Goal: Task Accomplishment & Management: Manage account settings

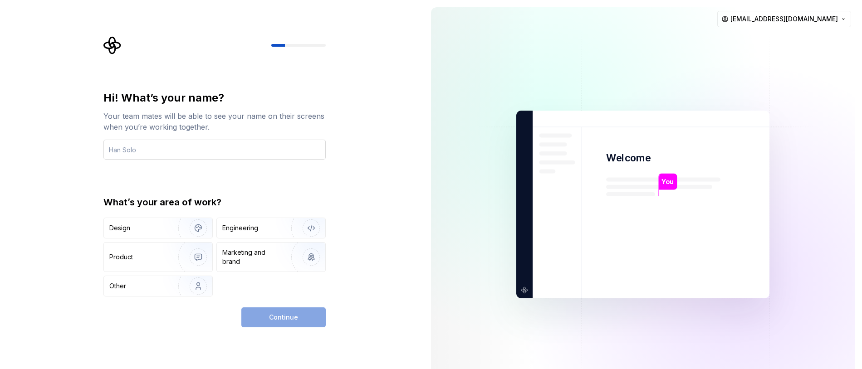
click at [146, 141] on input "text" at bounding box center [214, 150] width 222 height 20
type input "[PERSON_NAME]"
click at [128, 284] on div "Other" at bounding box center [135, 286] width 53 height 9
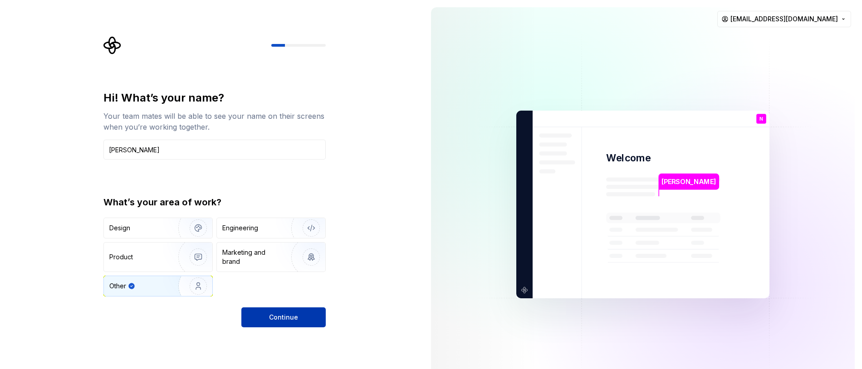
click at [320, 322] on button "Continue" at bounding box center [283, 318] width 84 height 20
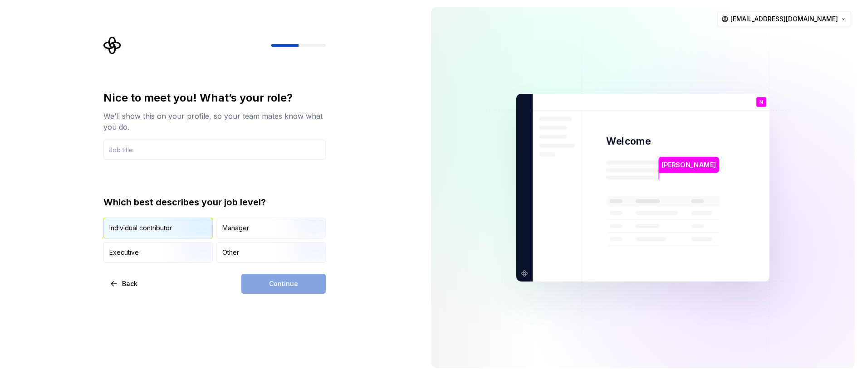
click at [168, 230] on img "button" at bounding box center [191, 239] width 58 height 61
click at [287, 290] on div "Continue" at bounding box center [283, 284] width 84 height 20
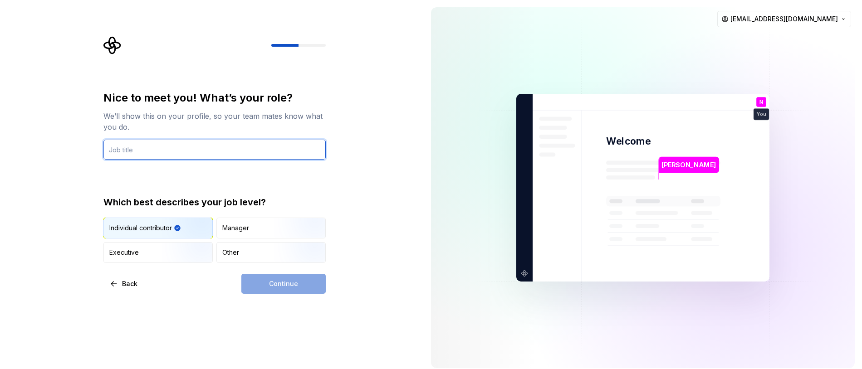
click at [154, 141] on input "text" at bounding box center [214, 150] width 222 height 20
type input "Dev"
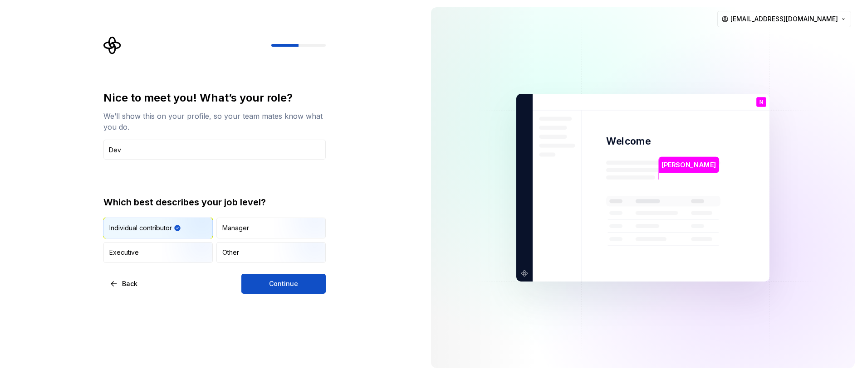
click at [281, 296] on div "Nice to meet you! What’s your role? We’ll show this on your profile, so your te…" at bounding box center [212, 188] width 424 height 376
click at [301, 278] on button "Continue" at bounding box center [283, 284] width 84 height 20
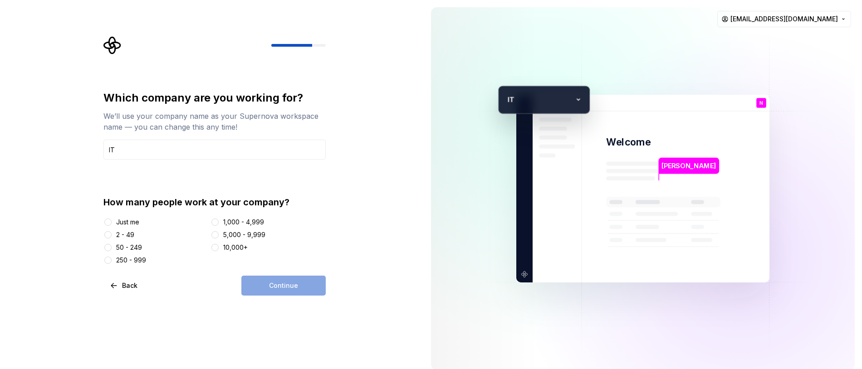
type input "IT"
click at [134, 221] on div "Just me" at bounding box center [127, 222] width 23 height 9
click at [112, 221] on button "Just me" at bounding box center [107, 222] width 7 height 7
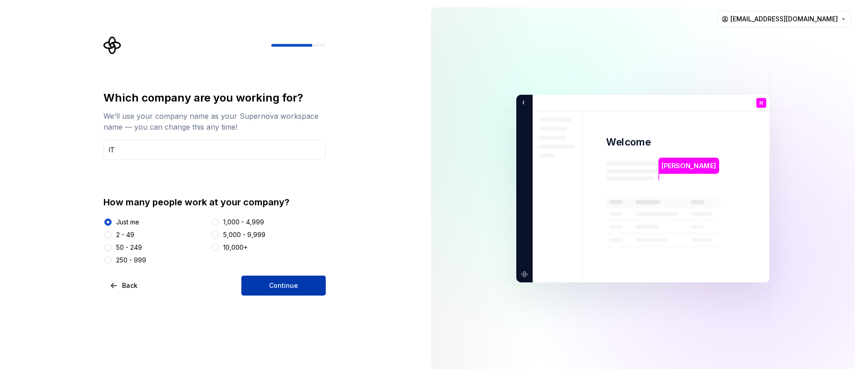
click at [294, 292] on button "Continue" at bounding box center [283, 286] width 84 height 20
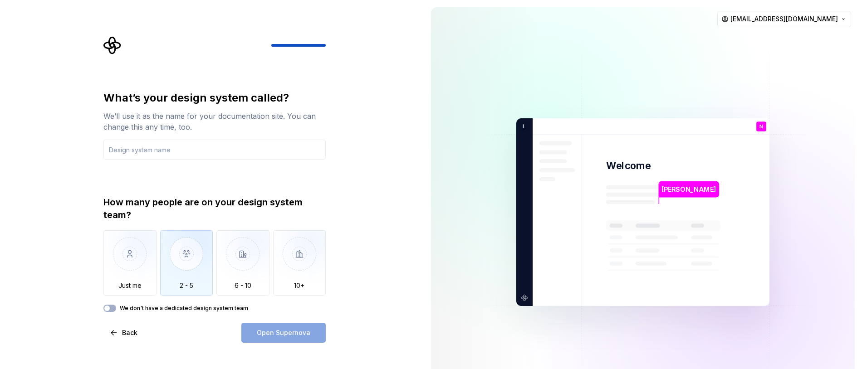
click at [179, 270] on img "button" at bounding box center [186, 261] width 53 height 61
click at [104, 310] on icon "button" at bounding box center [106, 308] width 7 height 5
click at [108, 310] on icon "button" at bounding box center [106, 308] width 7 height 5
click at [199, 278] on img "button" at bounding box center [186, 261] width 53 height 61
click at [141, 152] on input "text" at bounding box center [214, 150] width 222 height 20
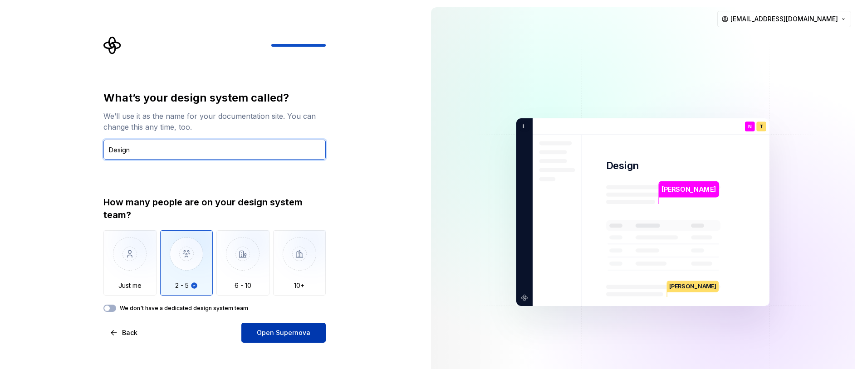
type input "Design"
click at [294, 335] on span "Open Supernova" at bounding box center [284, 333] width 54 height 9
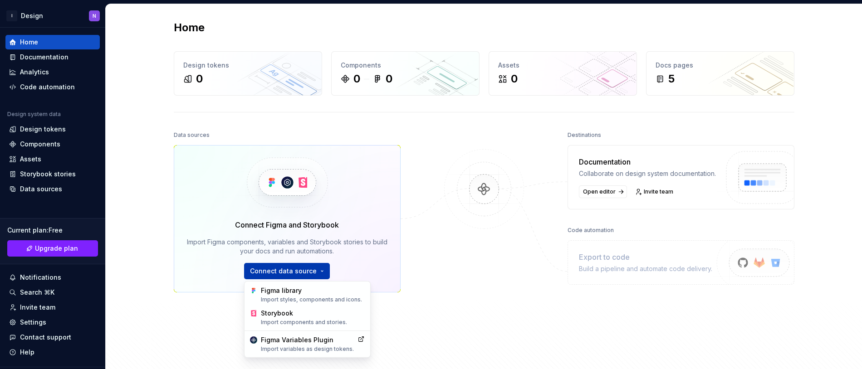
click at [303, 277] on html "I Design N Home Documentation Analytics Code automation Design system data Desi…" at bounding box center [431, 184] width 862 height 369
click at [301, 293] on div "Figma library Import styles, components and icons." at bounding box center [312, 294] width 104 height 17
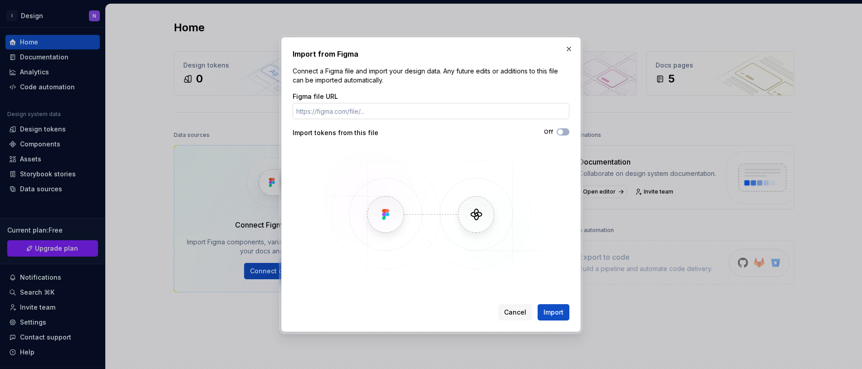
click at [368, 118] on input "Figma file URL" at bounding box center [431, 111] width 277 height 16
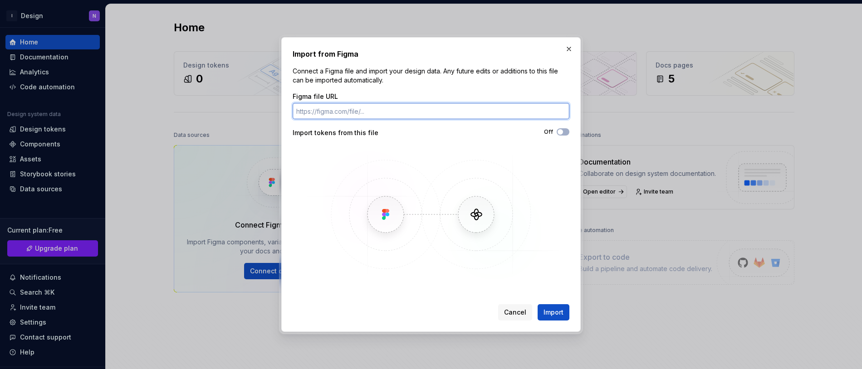
paste input "[URL][DOMAIN_NAME]"
type input "[URL][DOMAIN_NAME]"
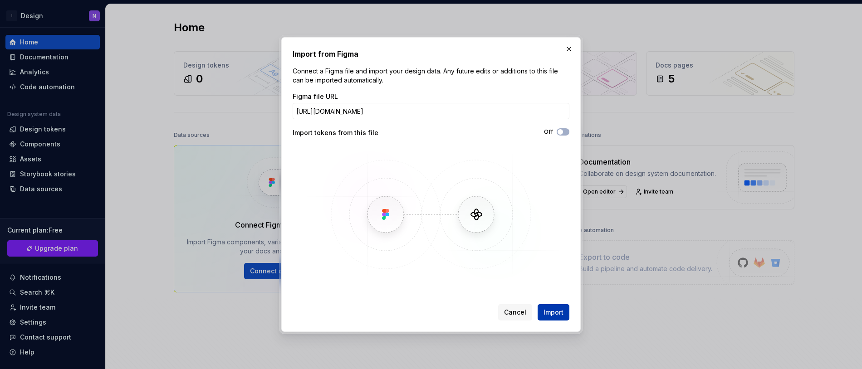
click at [557, 312] on span "Import" at bounding box center [554, 312] width 20 height 9
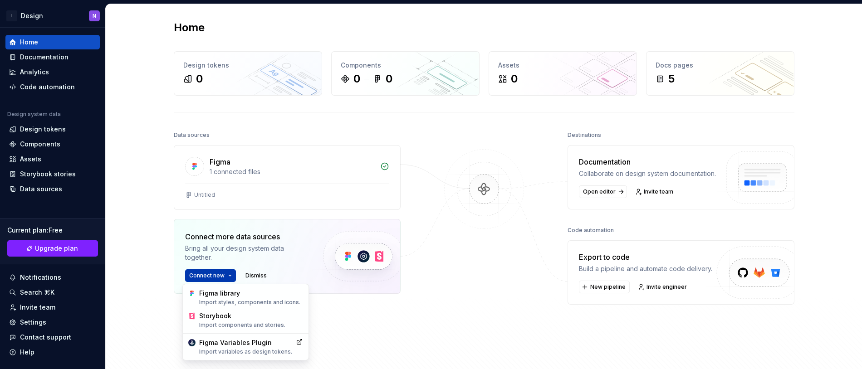
click at [210, 272] on html "I Design N Home Documentation Analytics Code automation Design system data Desi…" at bounding box center [431, 184] width 862 height 369
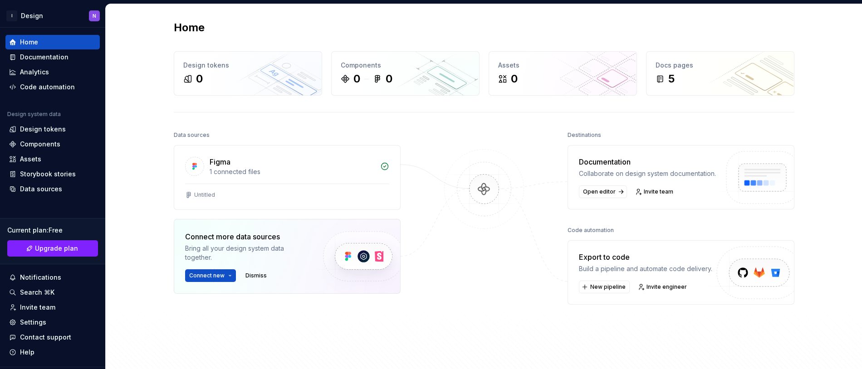
click at [300, 196] on html "I Design N Home Documentation Analytics Code automation Design system data Desi…" at bounding box center [431, 184] width 862 height 369
click at [235, 161] on div "Figma" at bounding box center [292, 162] width 165 height 11
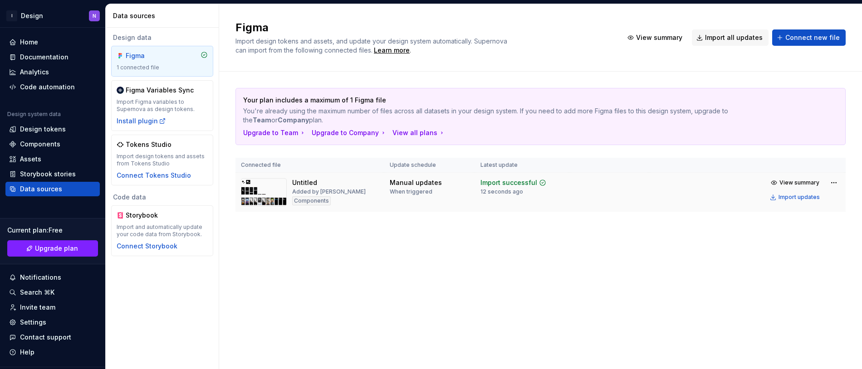
click at [264, 187] on img at bounding box center [264, 192] width 46 height 28
click at [271, 190] on img at bounding box center [264, 192] width 46 height 28
click at [794, 183] on span "View summary" at bounding box center [800, 182] width 40 height 7
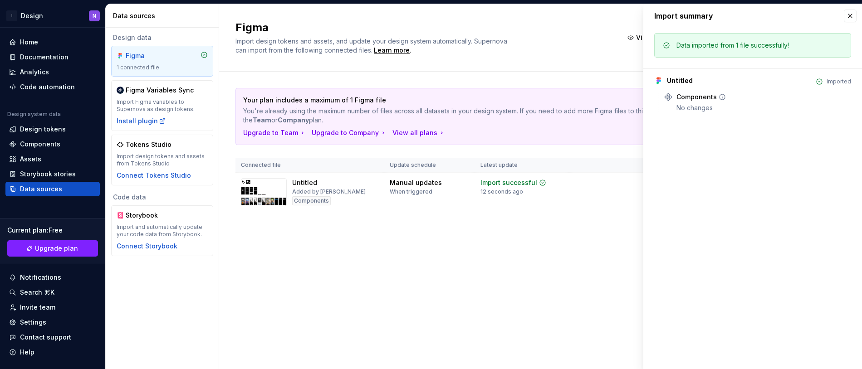
click at [684, 101] on div "Components" at bounding box center [697, 97] width 40 height 9
click at [667, 74] on div "Untitled Imported Components No changes" at bounding box center [752, 91] width 197 height 44
click at [496, 229] on div "Your plan includes a maximum of 1 Figma file You're already using the maximum n…" at bounding box center [540, 159] width 610 height 175
click at [850, 13] on button "button" at bounding box center [850, 16] width 13 height 13
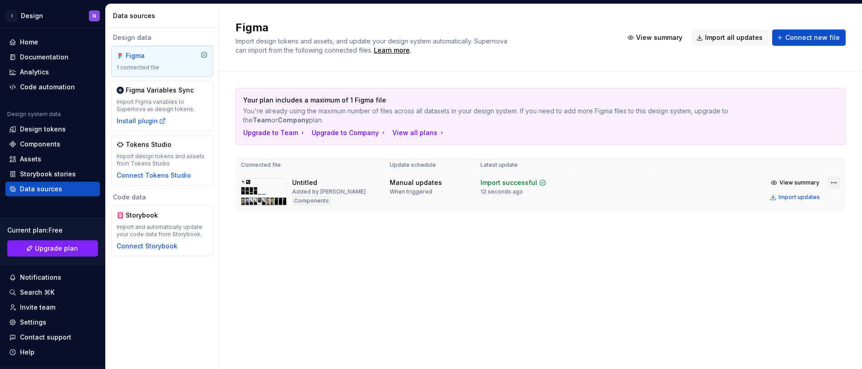
click at [836, 183] on html "I Design N Home Documentation Analytics Code automation Design system data Desi…" at bounding box center [431, 184] width 862 height 369
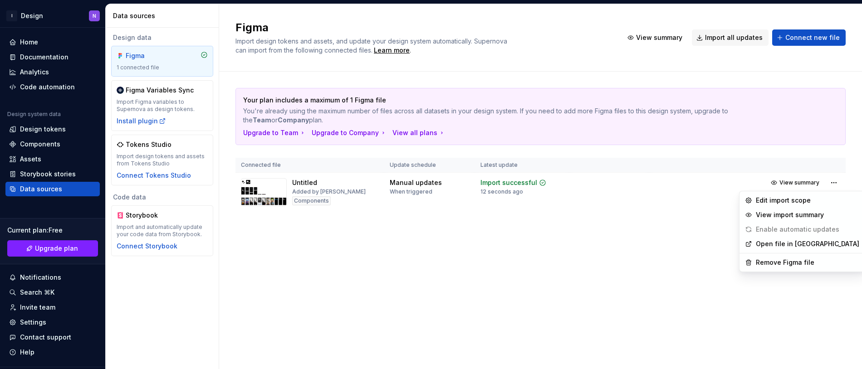
click at [155, 57] on html "I Design N Home Documentation Analytics Code automation Design system data Desi…" at bounding box center [431, 184] width 862 height 369
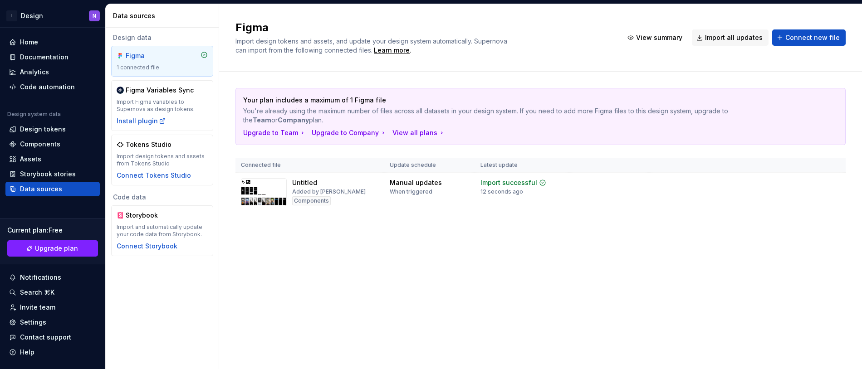
click at [155, 57] on div "Figma" at bounding box center [148, 55] width 44 height 9
click at [25, 48] on div "Home" at bounding box center [52, 42] width 94 height 15
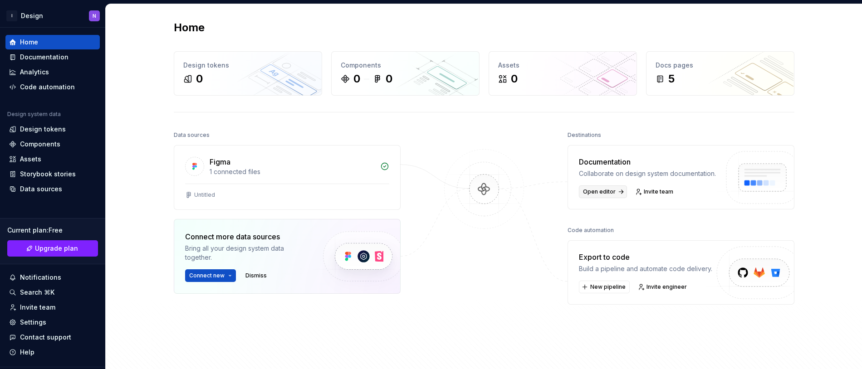
click at [594, 196] on link "Open editor" at bounding box center [603, 192] width 48 height 13
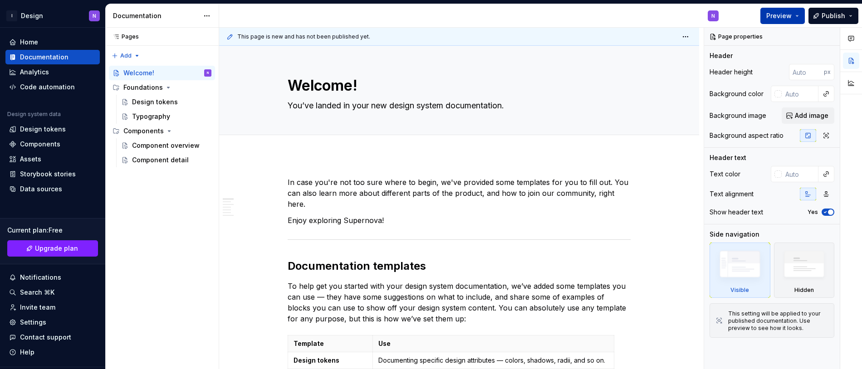
click at [785, 20] on button "Preview" at bounding box center [782, 16] width 44 height 16
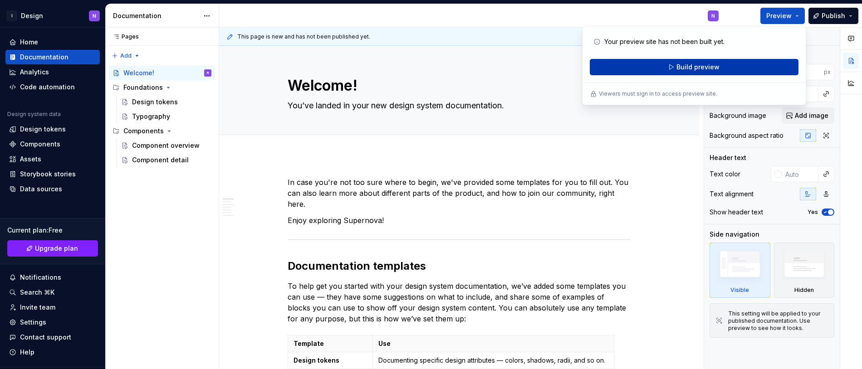
click at [702, 68] on span "Build preview" at bounding box center [698, 67] width 43 height 9
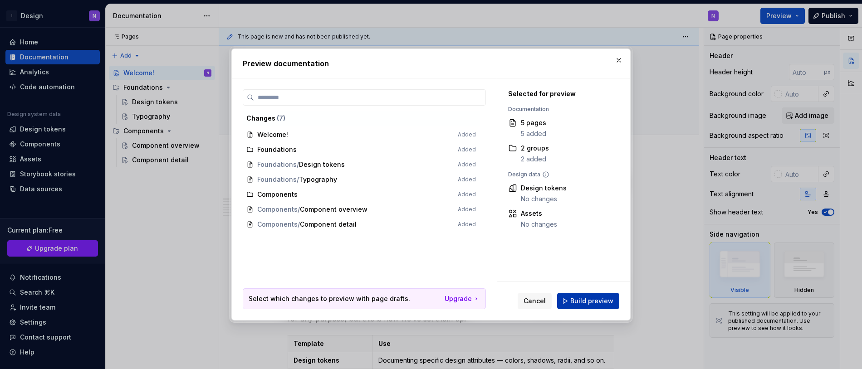
click at [594, 306] on button "Build preview" at bounding box center [588, 301] width 62 height 16
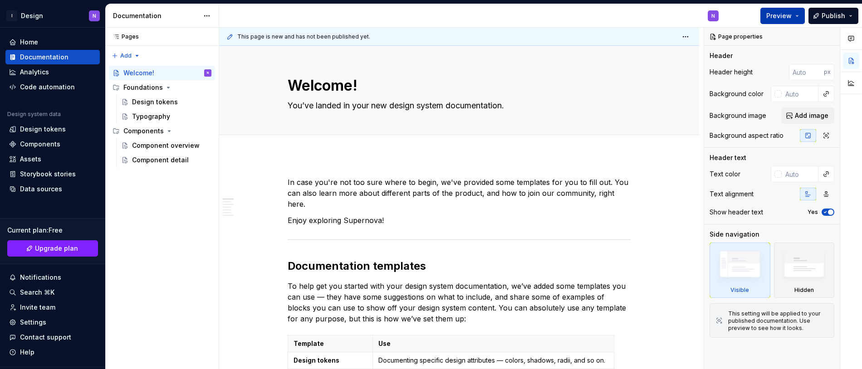
click at [786, 12] on span "Preview" at bounding box center [778, 15] width 25 height 9
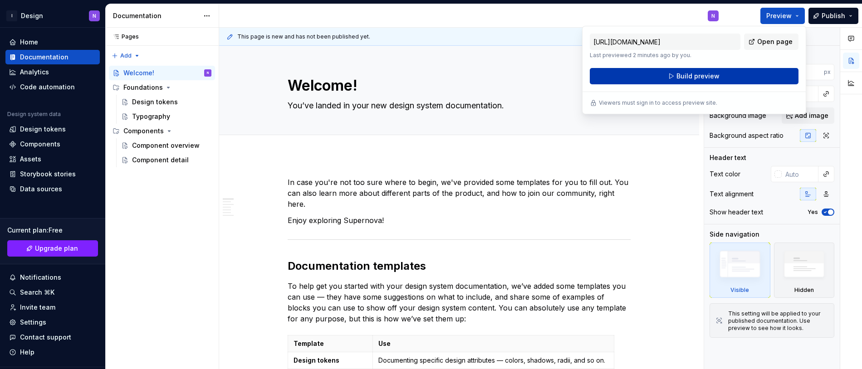
click at [705, 81] on button "Build preview" at bounding box center [694, 76] width 209 height 16
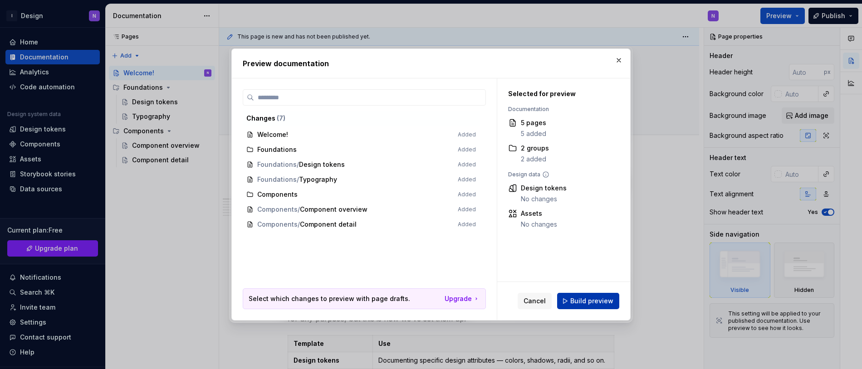
click at [587, 297] on span "Build preview" at bounding box center [591, 301] width 43 height 9
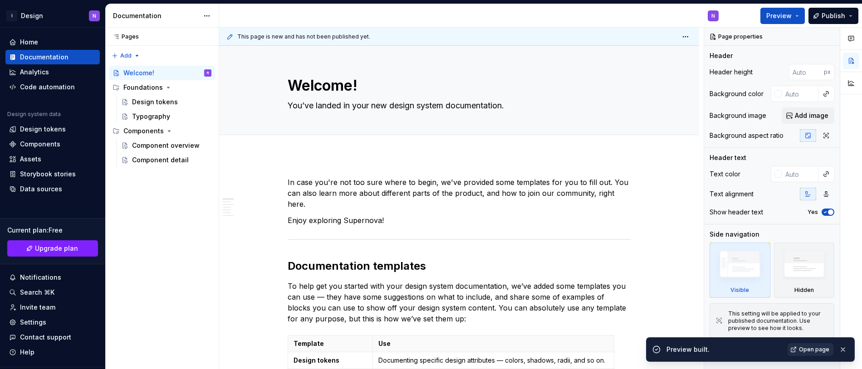
click at [813, 347] on span "Open page" at bounding box center [814, 349] width 30 height 7
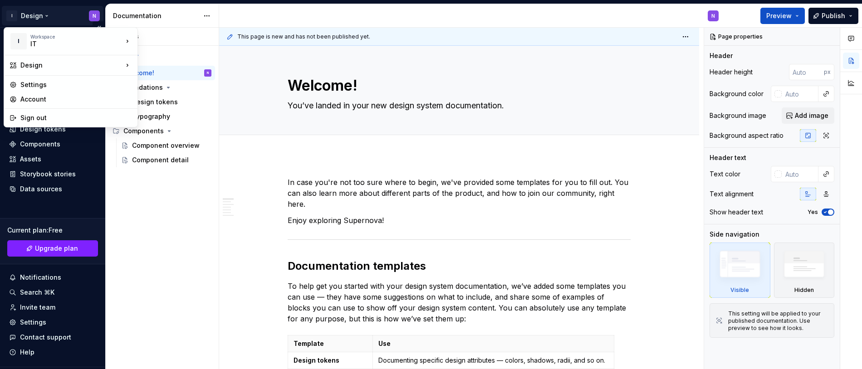
click at [15, 14] on html "I Design N Home Documentation Analytics Code automation Design system data Desi…" at bounding box center [431, 184] width 862 height 369
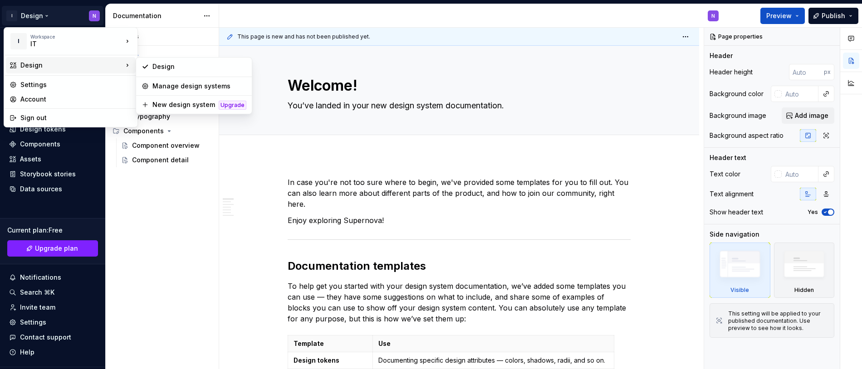
click at [28, 67] on div "Design" at bounding box center [71, 65] width 103 height 9
click at [207, 87] on div "Manage design systems" at bounding box center [199, 86] width 94 height 9
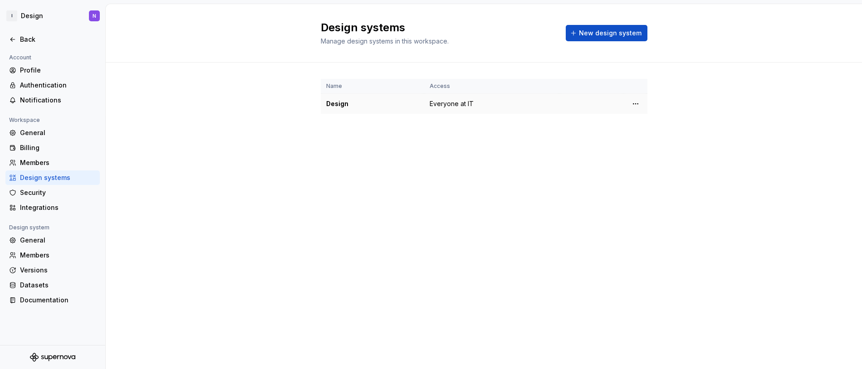
click at [323, 104] on td "Design" at bounding box center [372, 104] width 103 height 20
click at [348, 104] on div "Design" at bounding box center [372, 103] width 93 height 9
click at [638, 107] on html "I Design N Back Account Profile Authentication Notifications Workspace General …" at bounding box center [431, 184] width 862 height 369
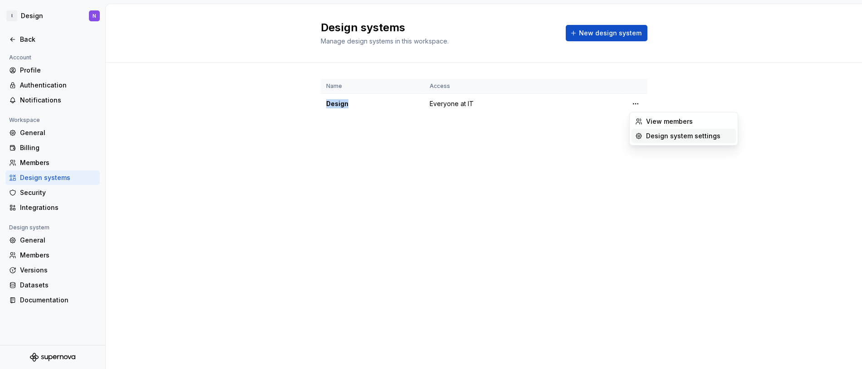
click at [643, 142] on div "Design system settings" at bounding box center [684, 136] width 104 height 15
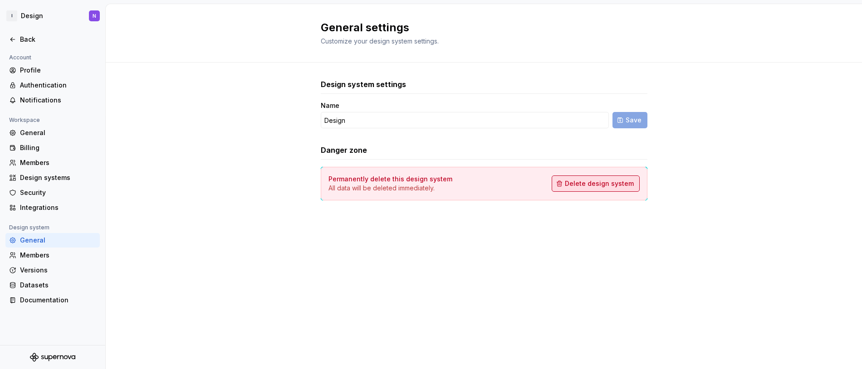
click at [569, 182] on span "Delete design system" at bounding box center [599, 183] width 69 height 9
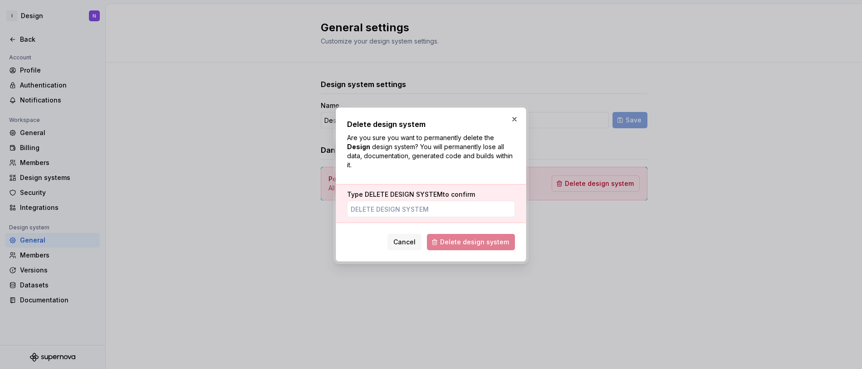
click at [366, 194] on span "DELETE DESIGN SYSTEM" at bounding box center [404, 195] width 78 height 8
click at [366, 201] on input "Type DELETE DESIGN SYSTEM to confirm" at bounding box center [431, 209] width 168 height 16
drag, startPoint x: 366, startPoint y: 194, endPoint x: 400, endPoint y: 194, distance: 33.6
click at [400, 194] on span "DELETE DESIGN SYSTEM" at bounding box center [404, 195] width 78 height 8
click at [400, 201] on input "Type DELETE DESIGN SYSTEM to confirm" at bounding box center [431, 209] width 168 height 16
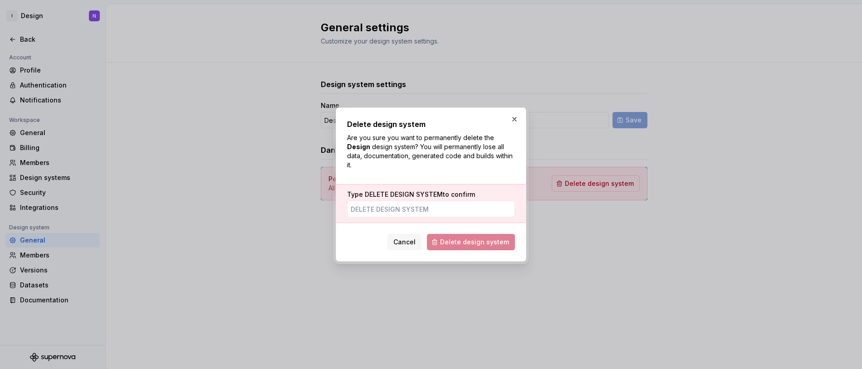
click at [384, 191] on span "DELETE DESIGN SYSTEM" at bounding box center [404, 195] width 78 height 8
click at [384, 201] on input "Type DELETE DESIGN SYSTEM to confirm" at bounding box center [431, 209] width 168 height 16
click at [384, 191] on span "DELETE DESIGN SYSTEM" at bounding box center [404, 195] width 78 height 8
click at [384, 201] on input "Type DELETE DESIGN SYSTEM to confirm" at bounding box center [431, 209] width 168 height 16
click at [384, 191] on span "DELETE DESIGN SYSTEM" at bounding box center [404, 195] width 78 height 8
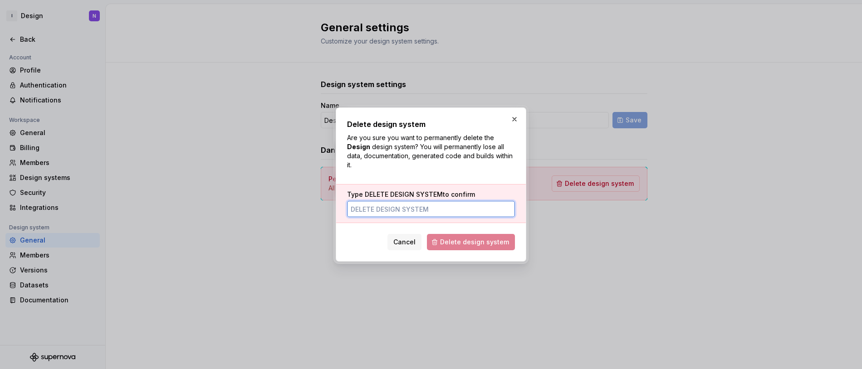
click at [384, 201] on input "Type DELETE DESIGN SYSTEM to confirm" at bounding box center [431, 209] width 168 height 16
click at [512, 124] on button "button" at bounding box center [514, 119] width 13 height 13
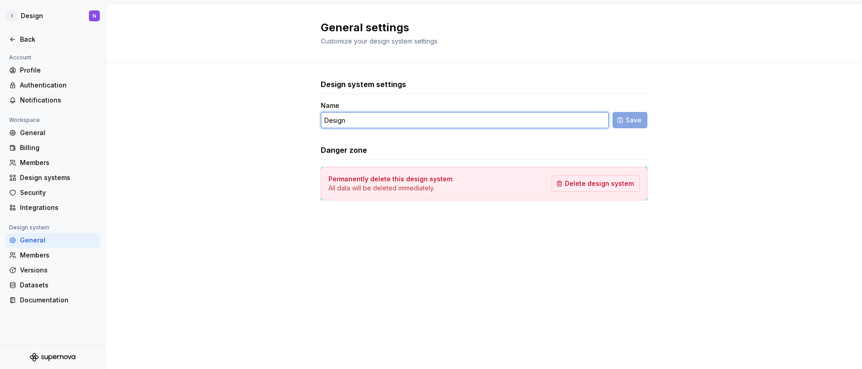
click at [361, 121] on input "Design" at bounding box center [465, 120] width 288 height 16
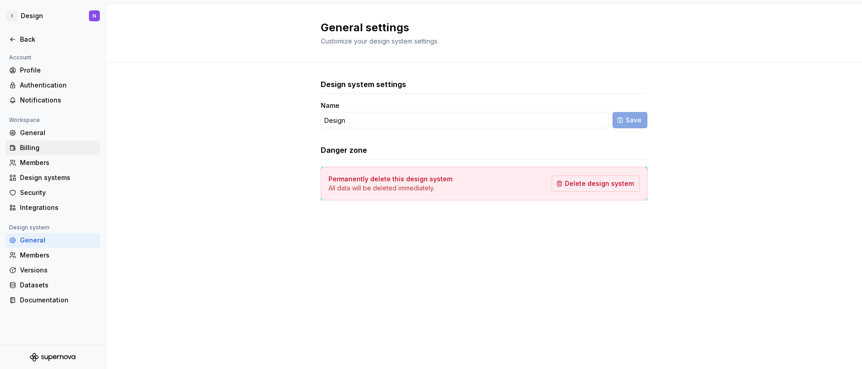
click at [27, 147] on div "Billing" at bounding box center [58, 147] width 76 height 9
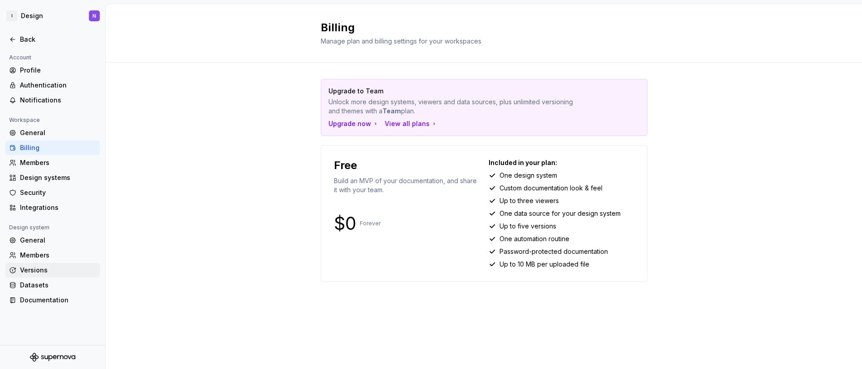
click at [49, 270] on div "Versions" at bounding box center [58, 270] width 76 height 9
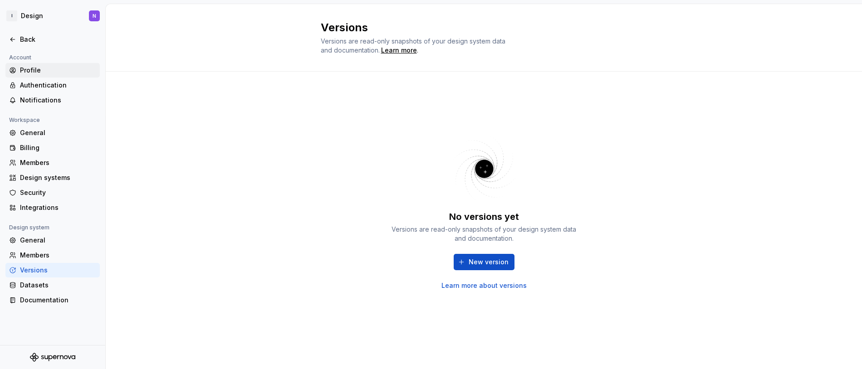
click at [34, 68] on div "Profile" at bounding box center [58, 70] width 76 height 9
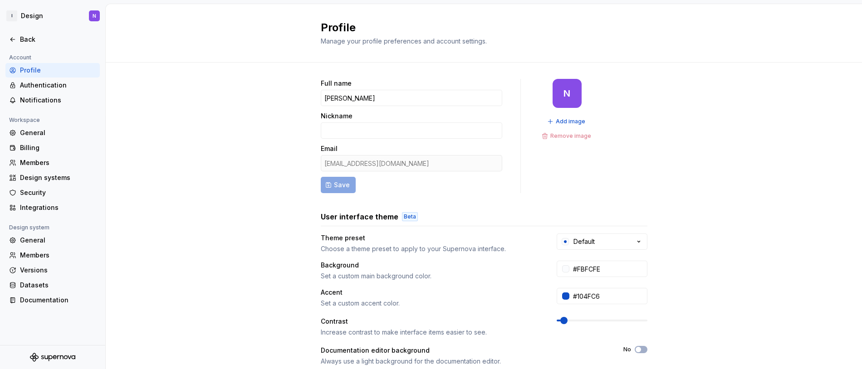
scroll to position [21, 0]
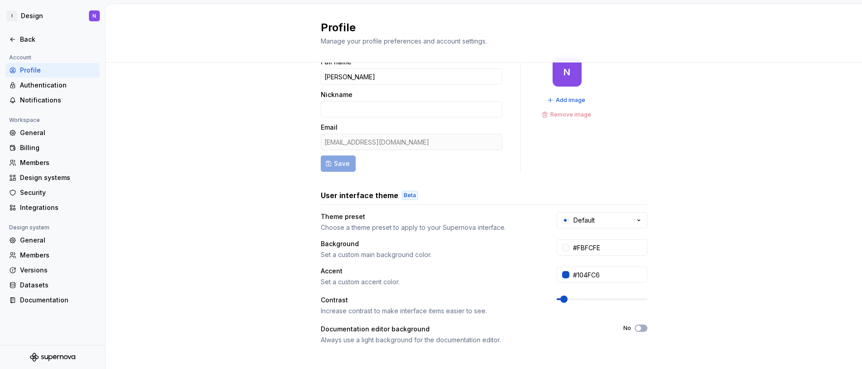
click at [578, 108] on div "Add image Remove image" at bounding box center [567, 107] width 56 height 27
click at [578, 114] on div "Add image Remove image" at bounding box center [567, 107] width 56 height 27
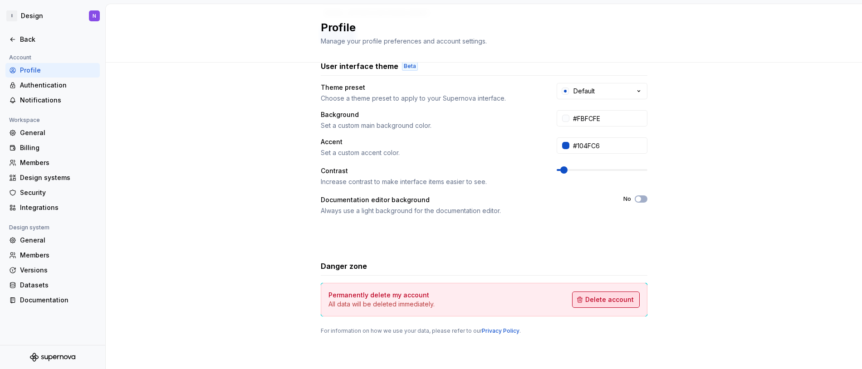
click at [582, 299] on button "Delete account" at bounding box center [606, 300] width 68 height 16
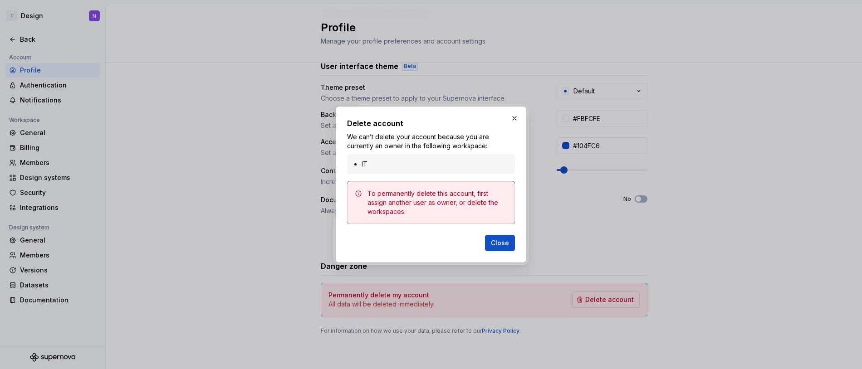
click at [441, 203] on div "To permanently delete this account, first assign another user as owner, or dele…" at bounding box center [438, 202] width 140 height 27
click at [509, 236] on button "Close" at bounding box center [500, 243] width 30 height 16
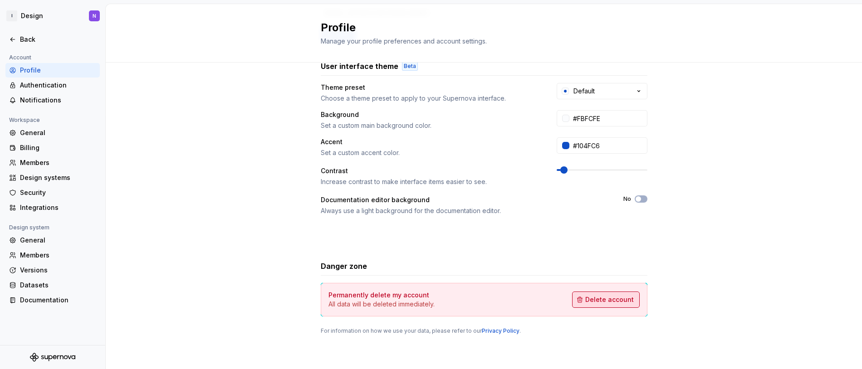
click at [608, 304] on span "Delete account" at bounding box center [609, 299] width 49 height 9
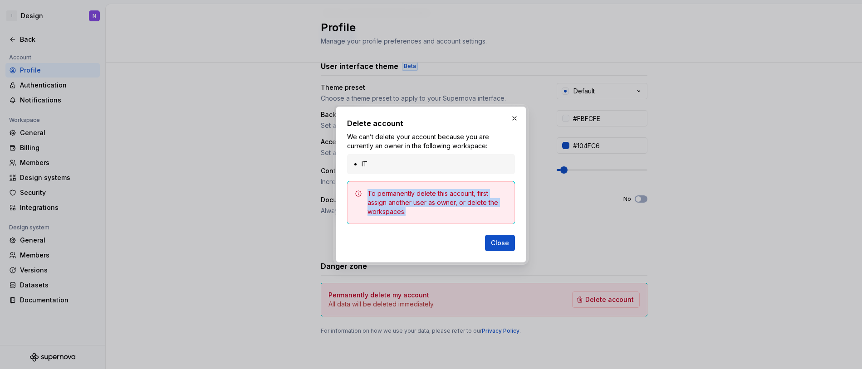
drag, startPoint x: 379, startPoint y: 188, endPoint x: 456, endPoint y: 216, distance: 82.1
click at [456, 216] on div "To permanently delete this account, first assign another user as owner, or dele…" at bounding box center [431, 202] width 168 height 43
click at [372, 147] on div "We can’t delete your account because you are currently an owner in the followin…" at bounding box center [431, 153] width 168 height 42
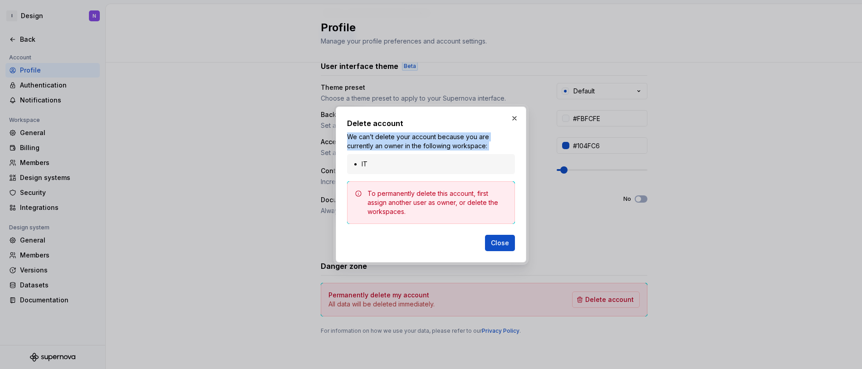
click at [372, 147] on div "We can’t delete your account because you are currently an owner in the followin…" at bounding box center [431, 153] width 168 height 42
click at [504, 236] on button "Close" at bounding box center [500, 243] width 30 height 16
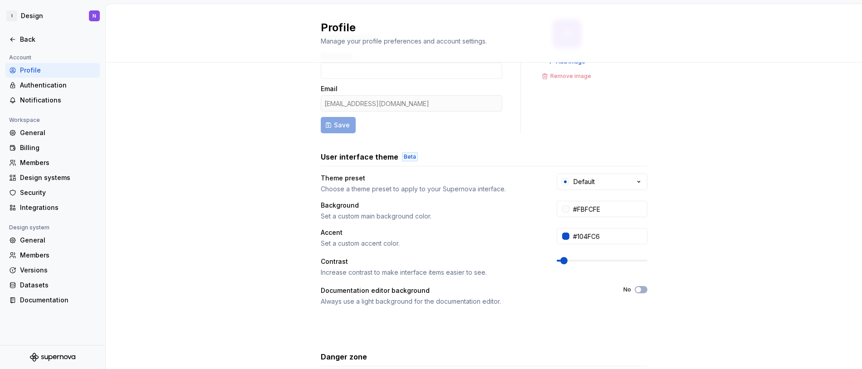
scroll to position [0, 0]
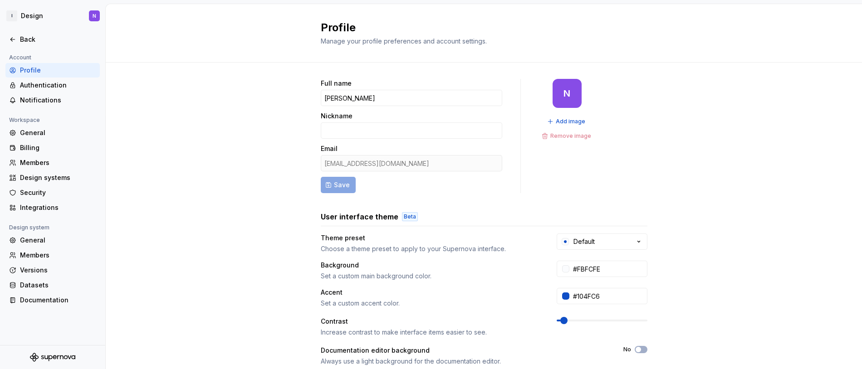
click at [4, 37] on div "Back" at bounding box center [52, 39] width 105 height 15
click at [11, 38] on icon at bounding box center [12, 39] width 7 height 7
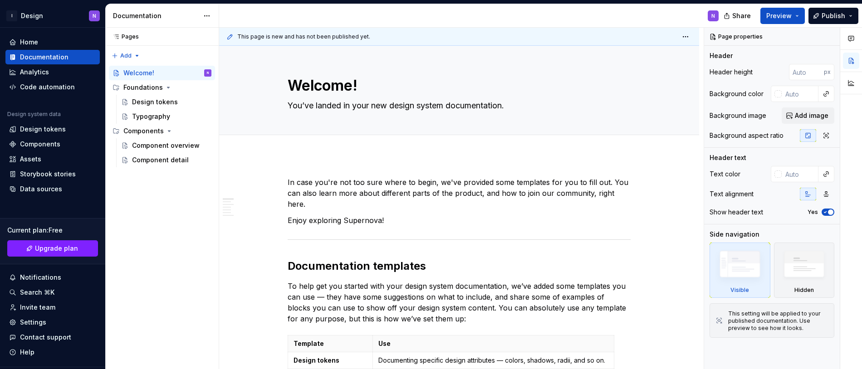
type textarea "*"
